Goal: Transaction & Acquisition: Purchase product/service

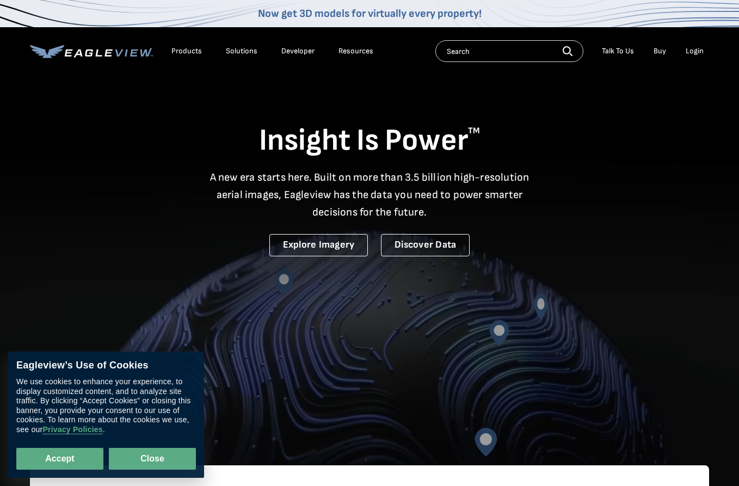
click at [154, 451] on button "Close" at bounding box center [152, 459] width 87 height 22
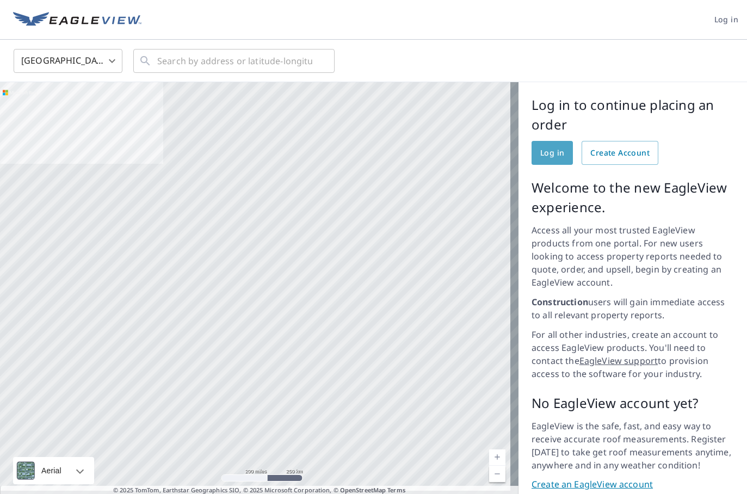
click at [543, 153] on span "Log in" at bounding box center [552, 153] width 24 height 14
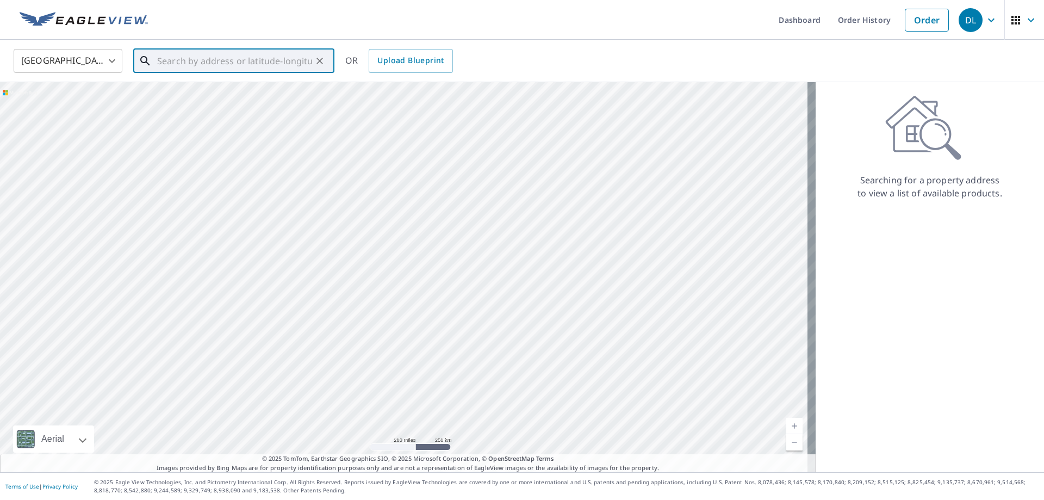
click at [205, 57] on input "text" at bounding box center [234, 61] width 155 height 30
click at [218, 94] on span "56535 Magnetic Dr" at bounding box center [240, 92] width 171 height 13
type input "56535 Magnetic Dr [PERSON_NAME], IN 46545"
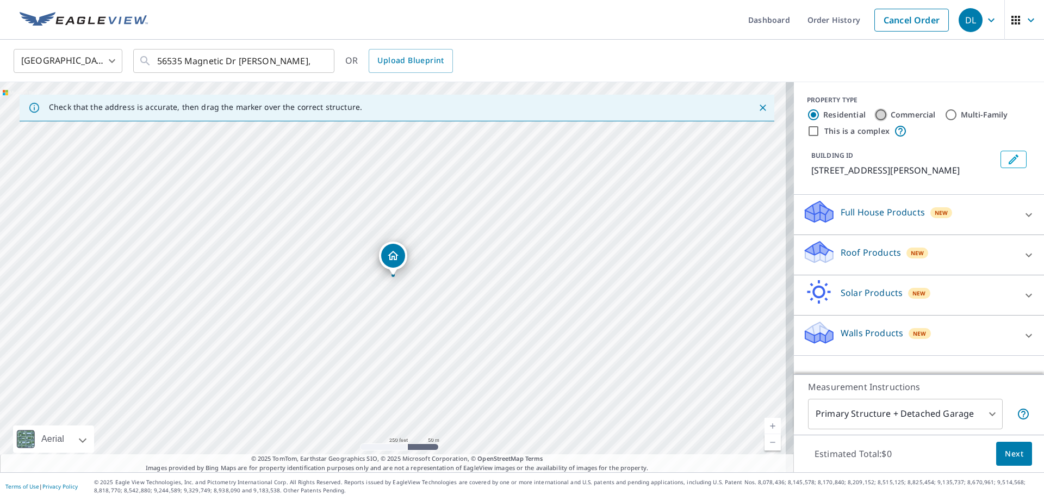
click at [875, 114] on input "Commercial" at bounding box center [881, 114] width 13 height 13
radio input "true"
type input "4"
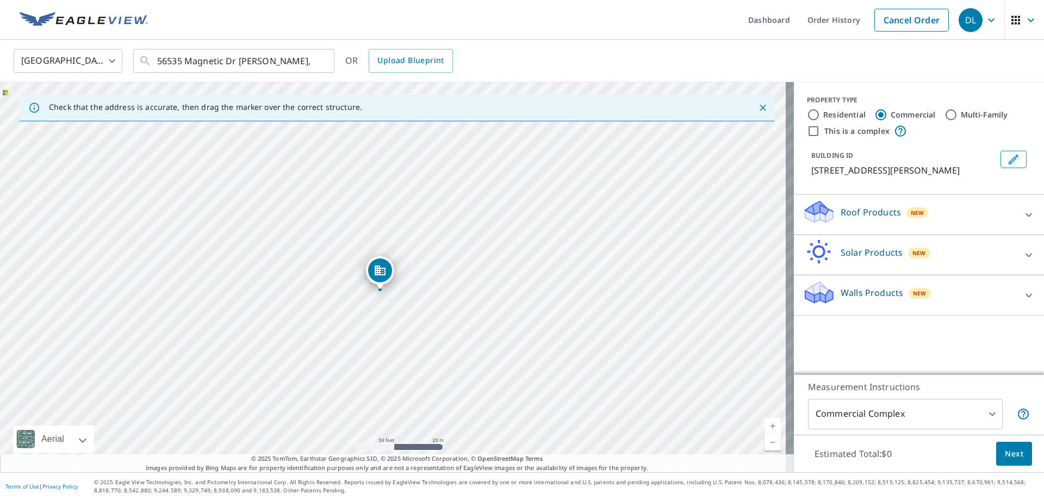
drag, startPoint x: 389, startPoint y: 177, endPoint x: 383, endPoint y: 268, distance: 91.6
click at [1023, 213] on icon at bounding box center [1029, 214] width 13 height 13
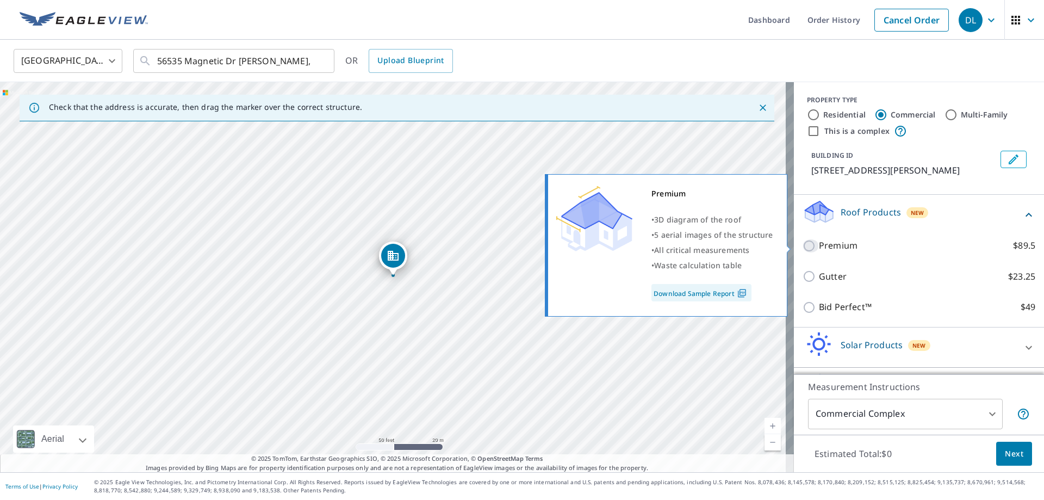
click at [803, 245] on input "Premium $89.5" at bounding box center [811, 245] width 16 height 13
checkbox input "true"
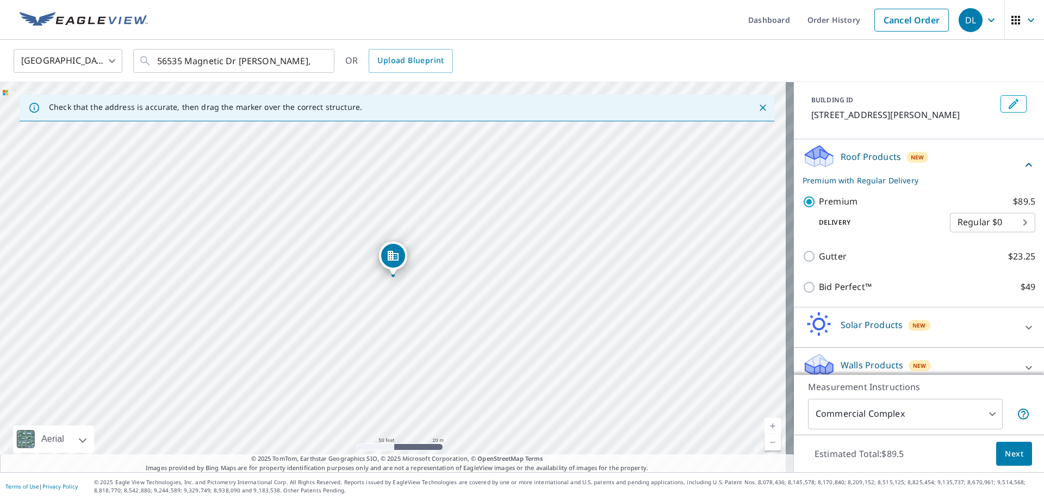
scroll to position [69, 0]
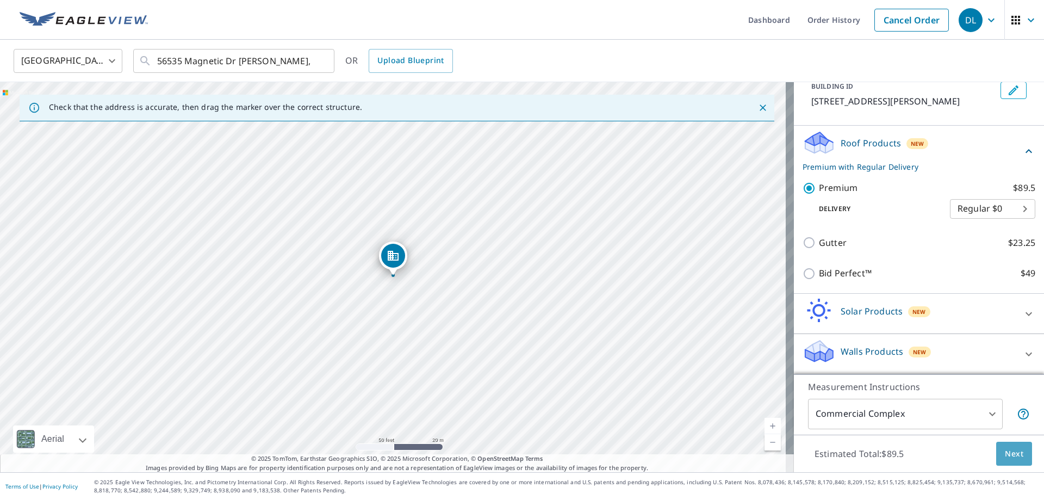
click at [1008, 451] on span "Next" at bounding box center [1014, 454] width 18 height 14
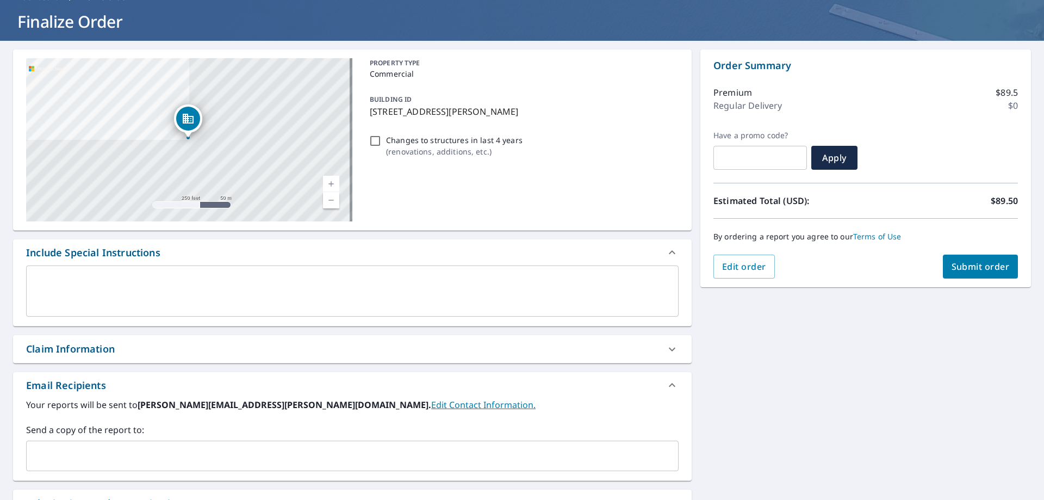
scroll to position [109, 0]
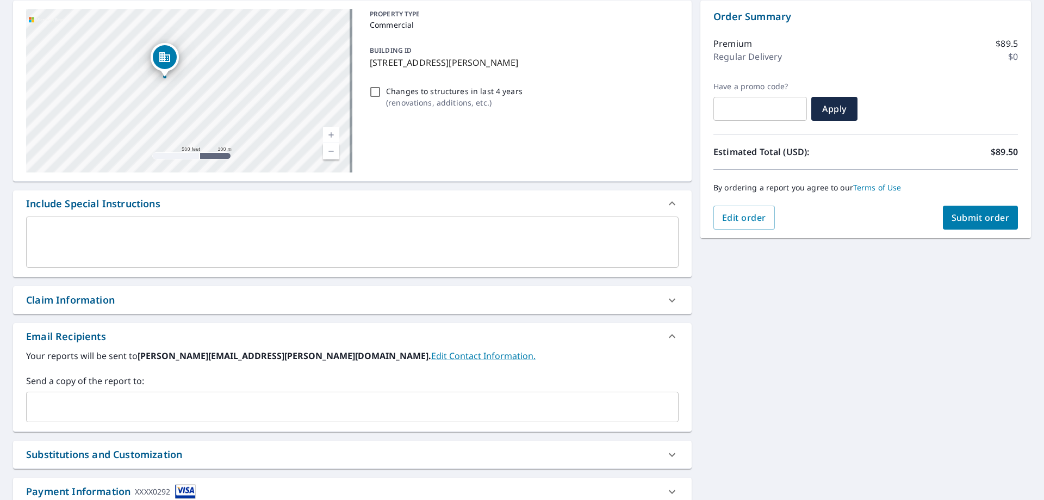
click at [431, 351] on link "Edit Contact Information." at bounding box center [483, 356] width 104 height 12
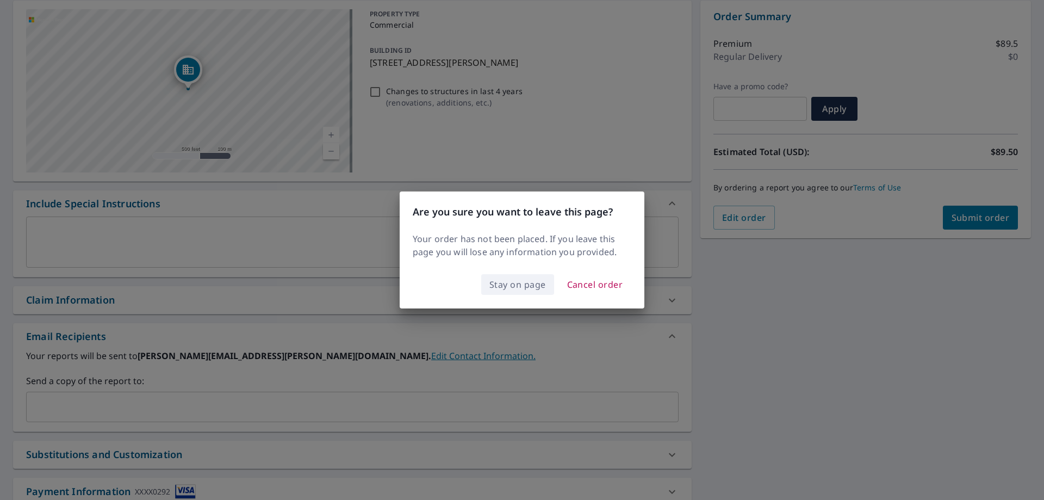
click at [506, 286] on span "Stay on page" at bounding box center [518, 284] width 57 height 15
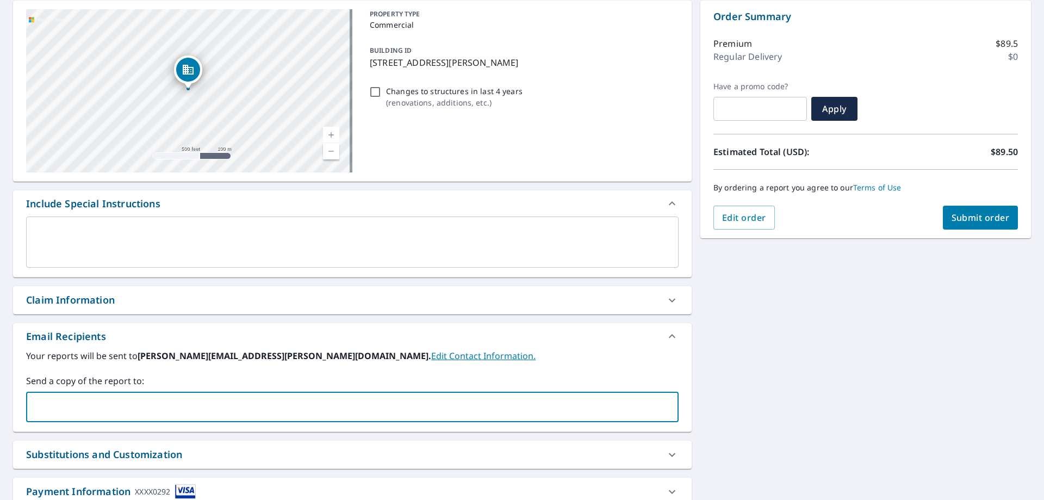
click at [76, 404] on input "text" at bounding box center [344, 407] width 627 height 21
type input "[PERSON_NAME][EMAIL_ADDRESS][PERSON_NAME][DOMAIN_NAME]"
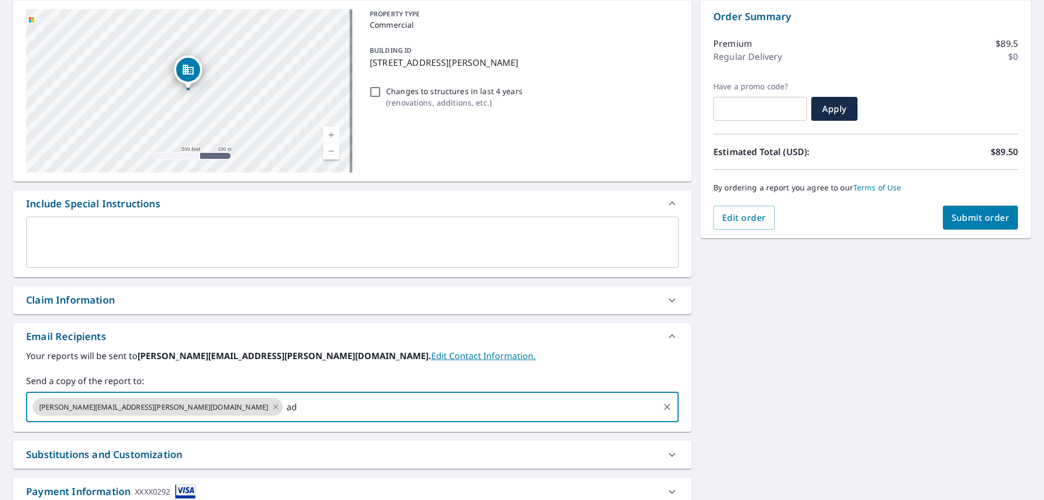
type input "a"
type input "[PERSON_NAME][EMAIL_ADDRESS][PERSON_NAME][DOMAIN_NAME]"
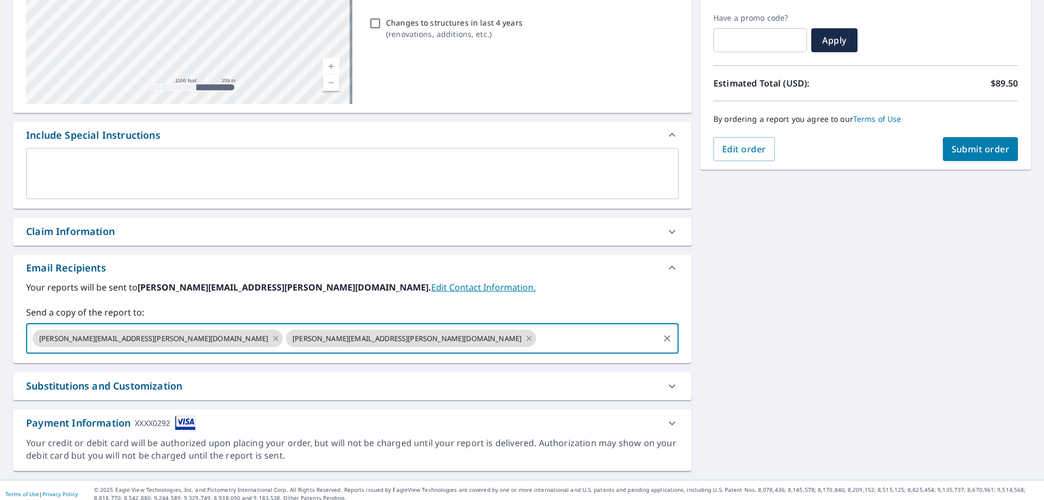
scroll to position [185, 0]
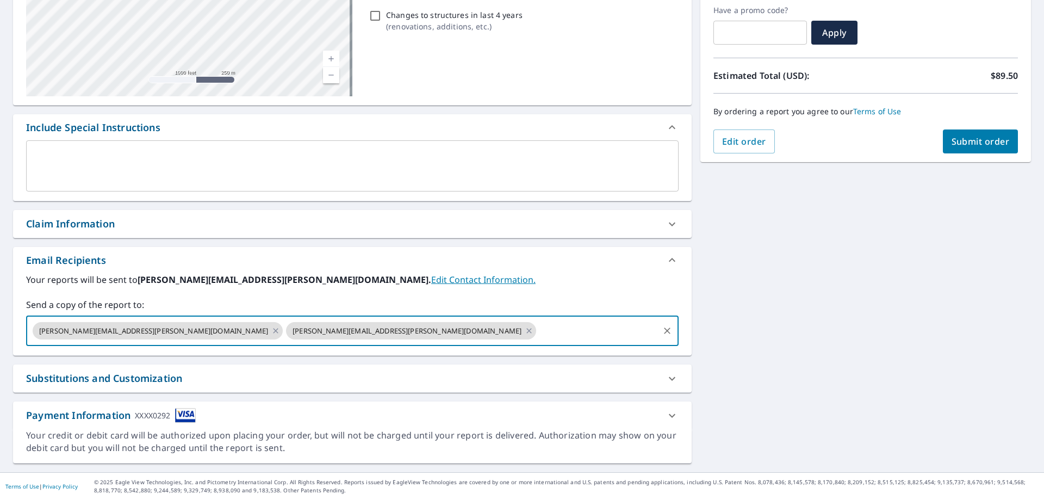
click at [972, 141] on span "Submit order" at bounding box center [981, 141] width 58 height 12
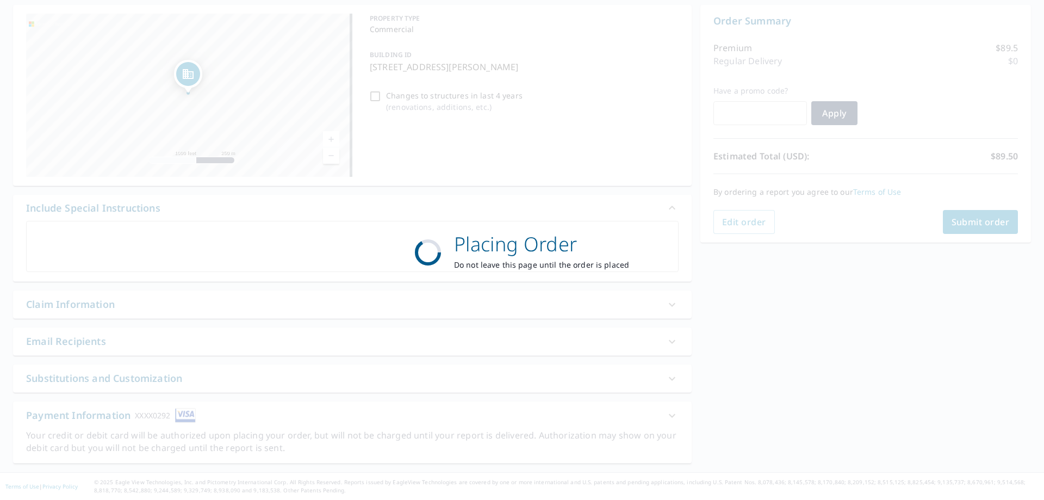
scroll to position [104, 0]
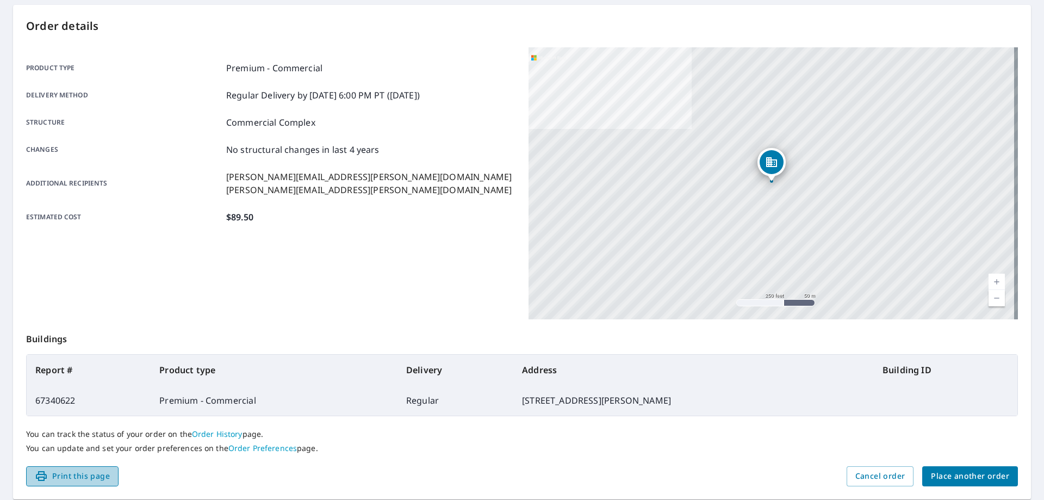
click at [70, 480] on span "Print this page" at bounding box center [72, 476] width 75 height 14
